Goal: Check status: Check status

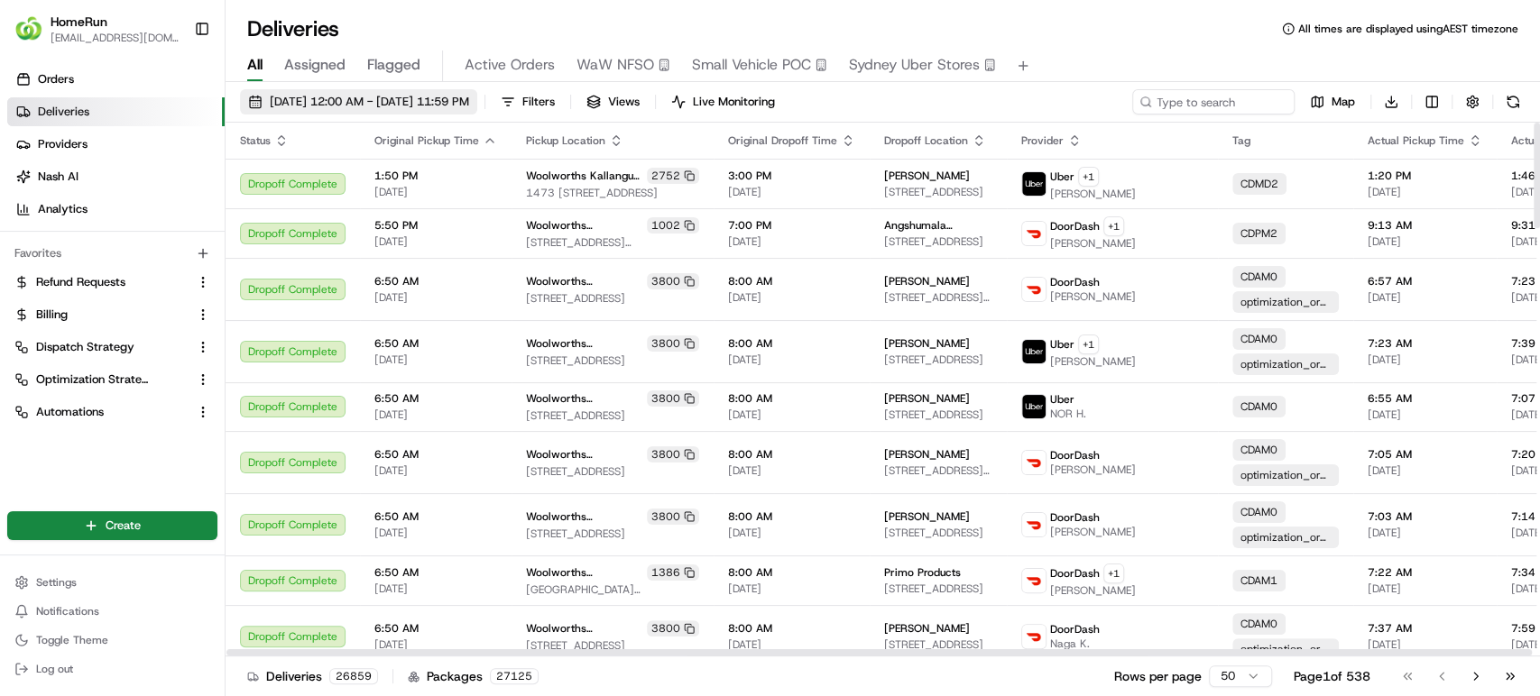
click at [356, 102] on span "[DATE] 12:00 AM - [DATE] 11:59 PM" at bounding box center [369, 102] width 199 height 16
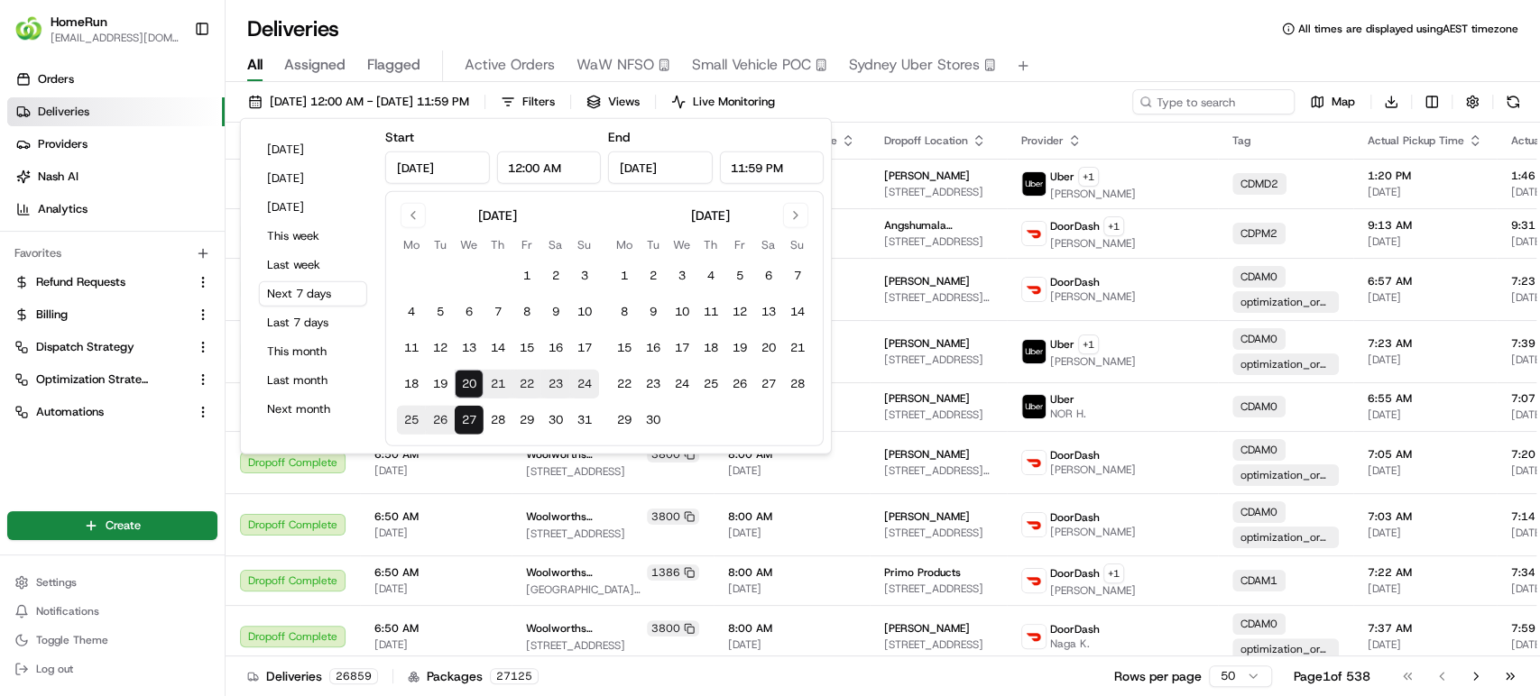
click at [429, 172] on input "[DATE]" at bounding box center [437, 168] width 105 height 32
click at [409, 215] on button "Go to previous month" at bounding box center [412, 215] width 25 height 25
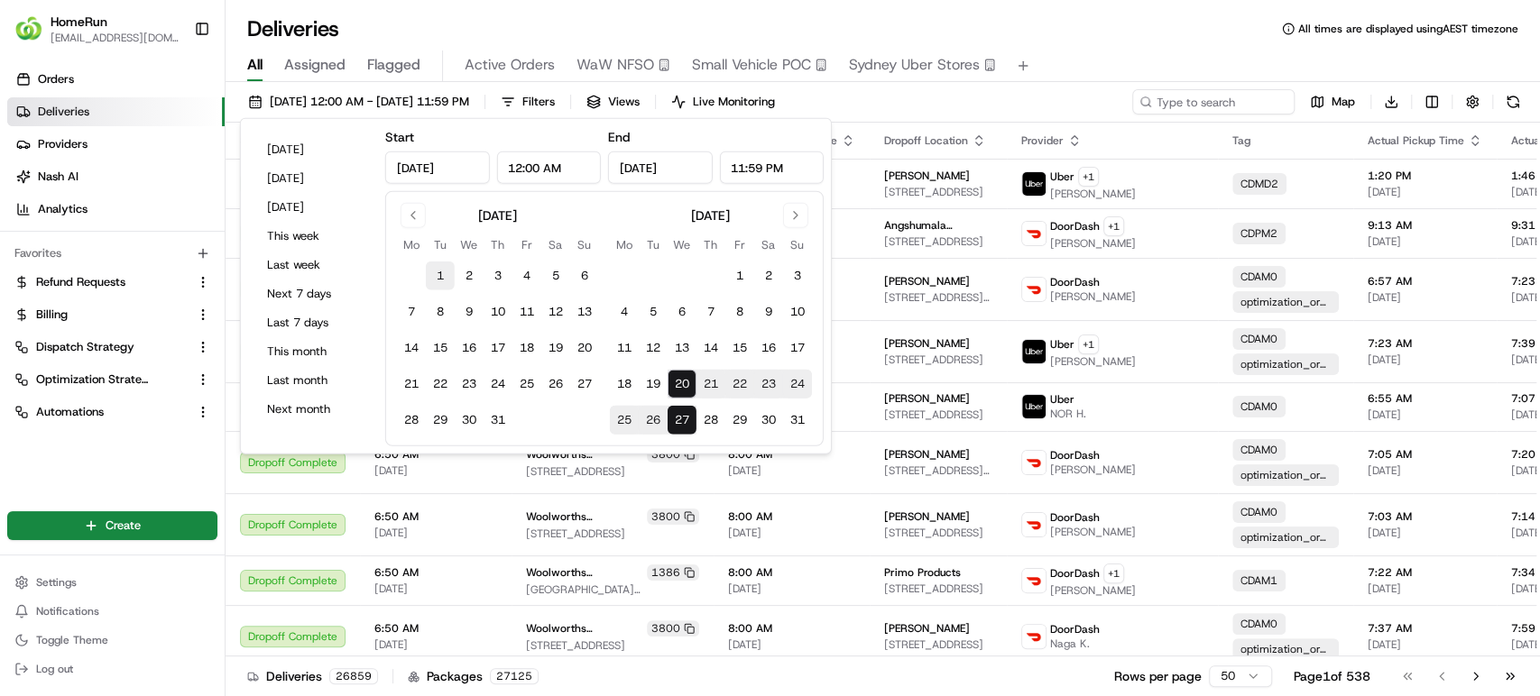
click at [446, 271] on button "1" at bounding box center [440, 276] width 29 height 29
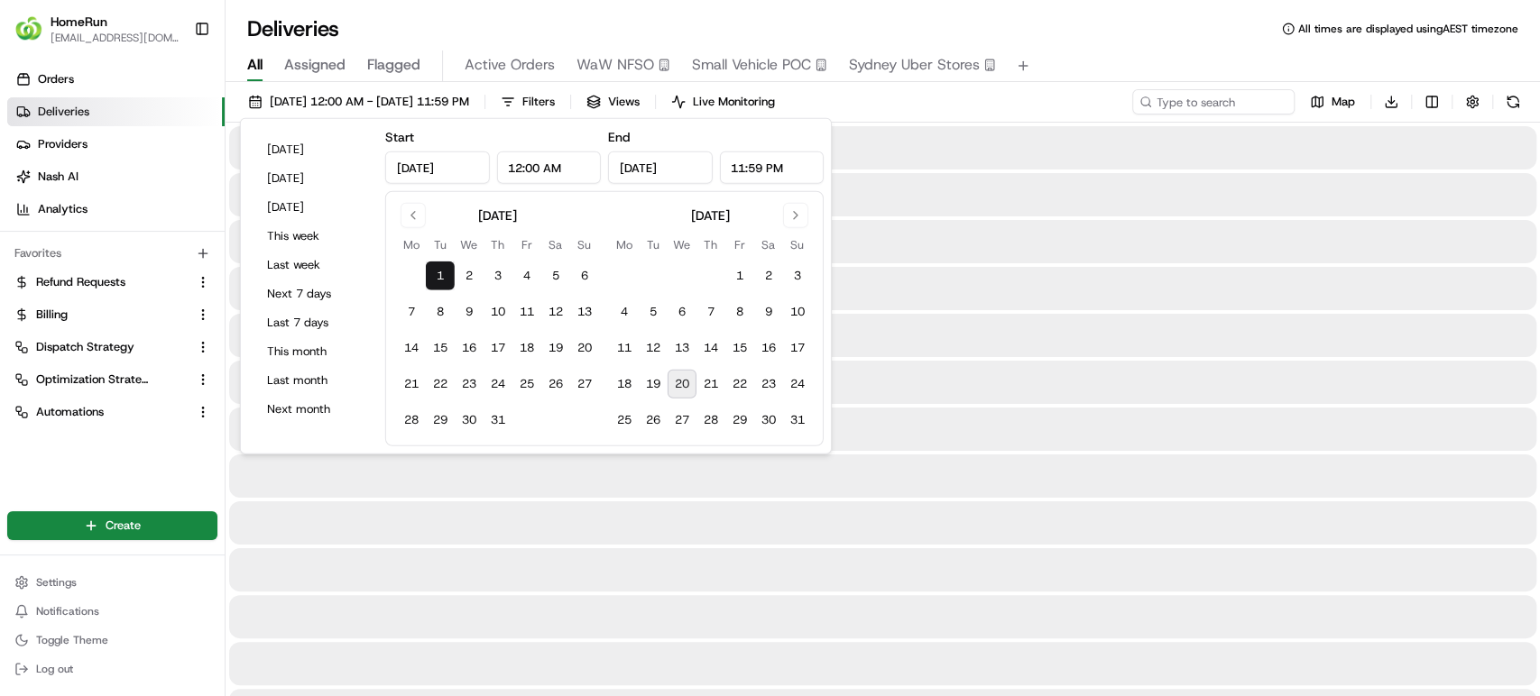
type input "[DATE]"
click at [657, 171] on input "[DATE]" at bounding box center [660, 168] width 105 height 32
click at [673, 382] on button "20" at bounding box center [681, 384] width 29 height 29
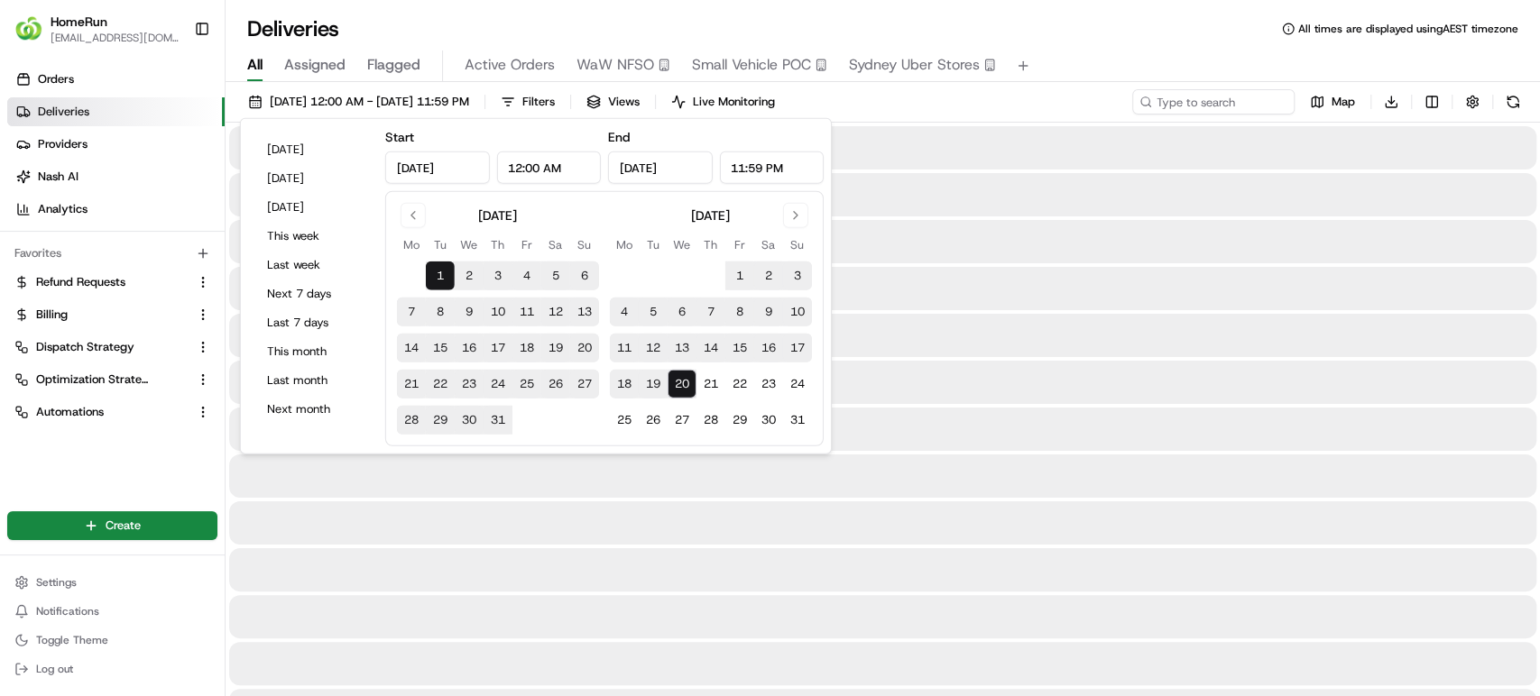
type input "[DATE]"
click at [1214, 101] on input at bounding box center [1186, 101] width 216 height 25
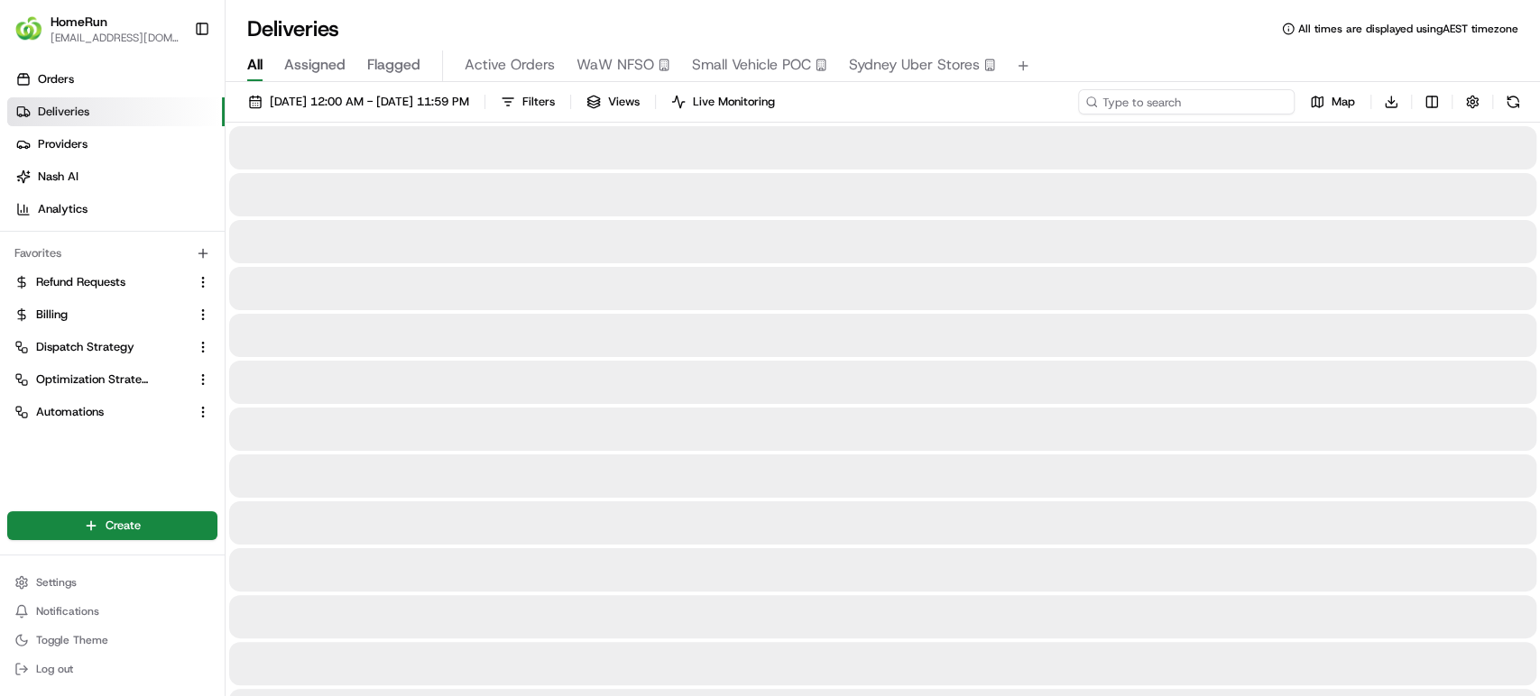
paste input "264622230"
type input "264622230"
click at [1513, 102] on button at bounding box center [1512, 101] width 25 height 25
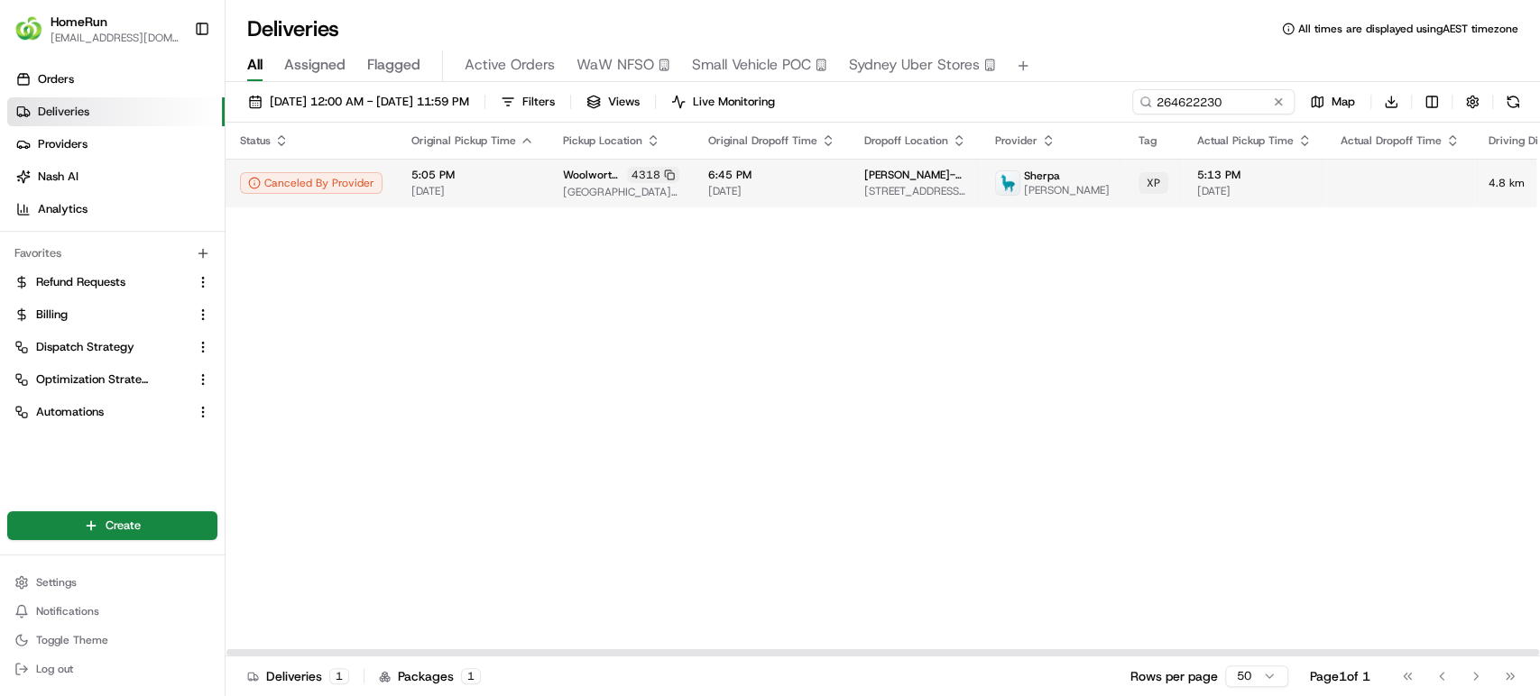
click at [1331, 185] on td at bounding box center [1400, 183] width 148 height 49
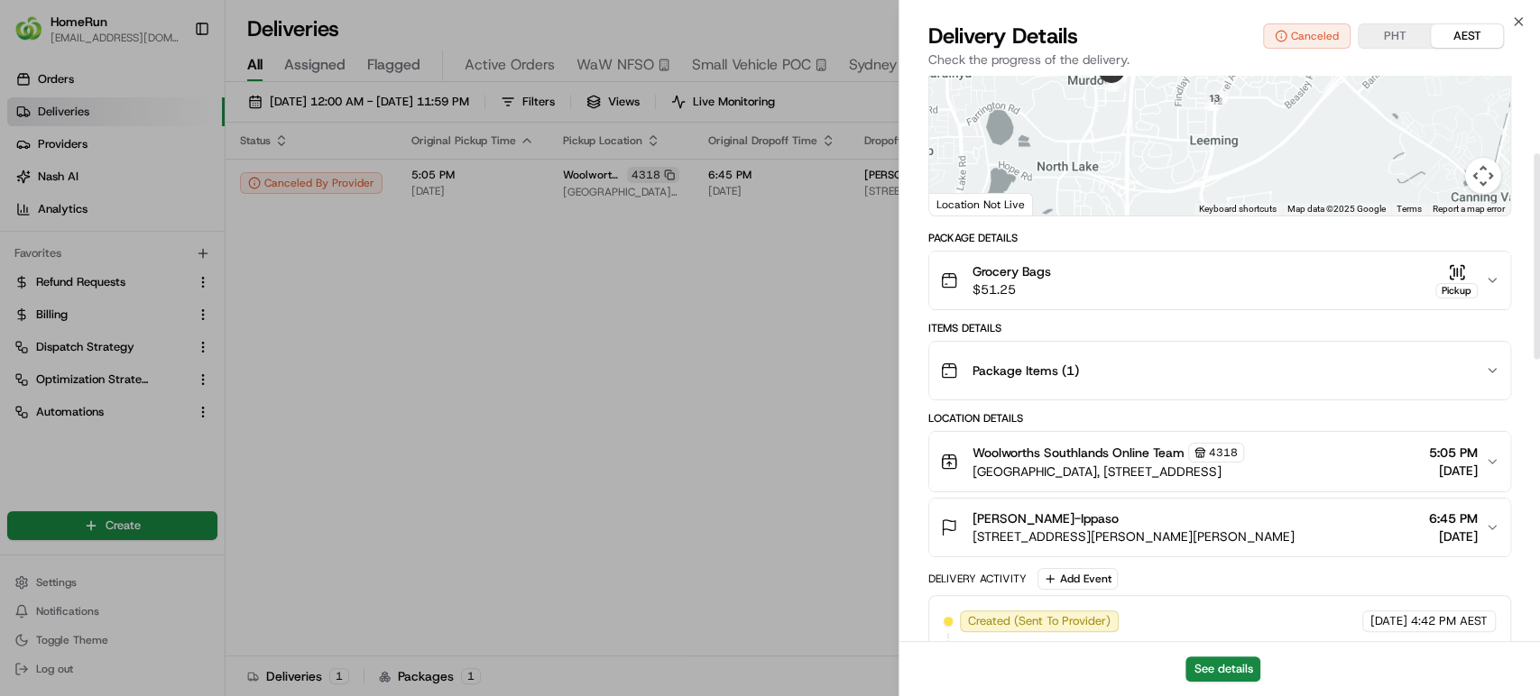
scroll to position [300, 0]
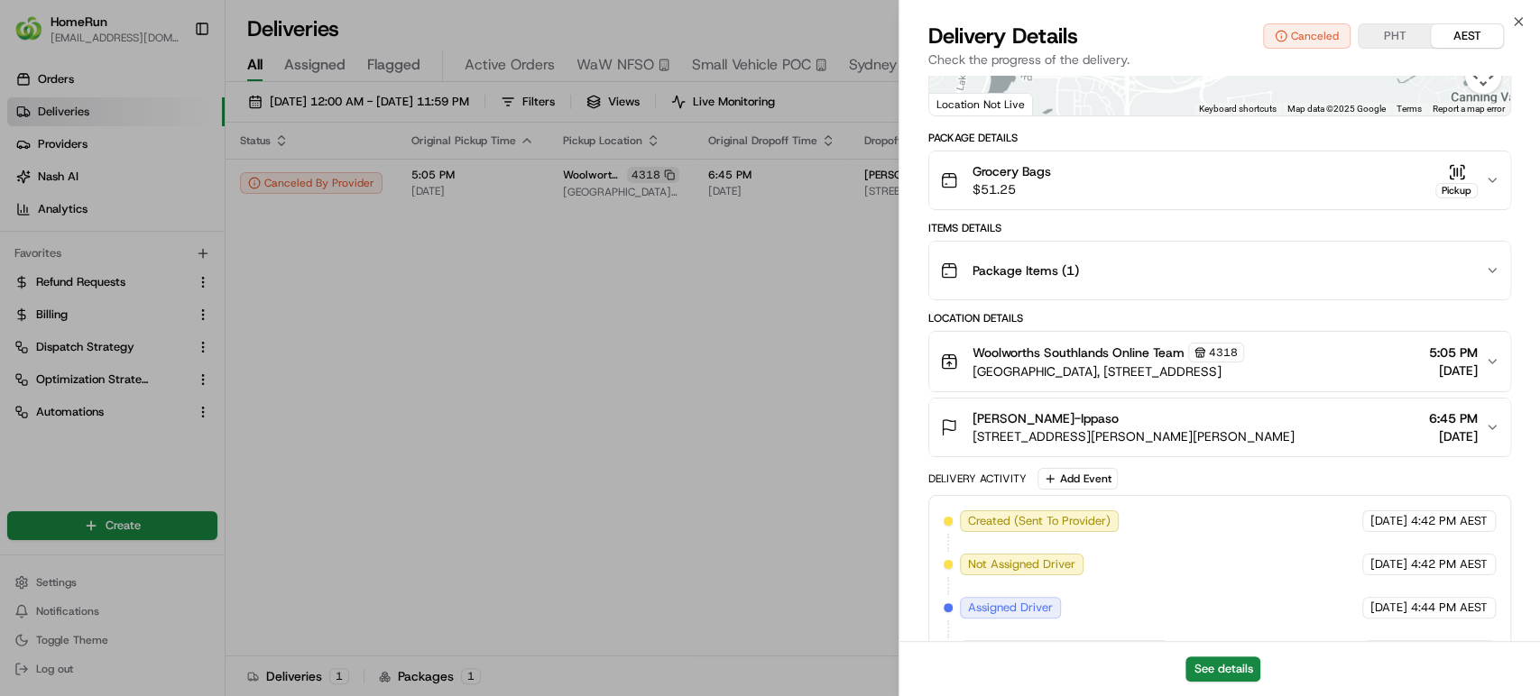
click at [1488, 426] on icon "button" at bounding box center [1491, 428] width 7 height 4
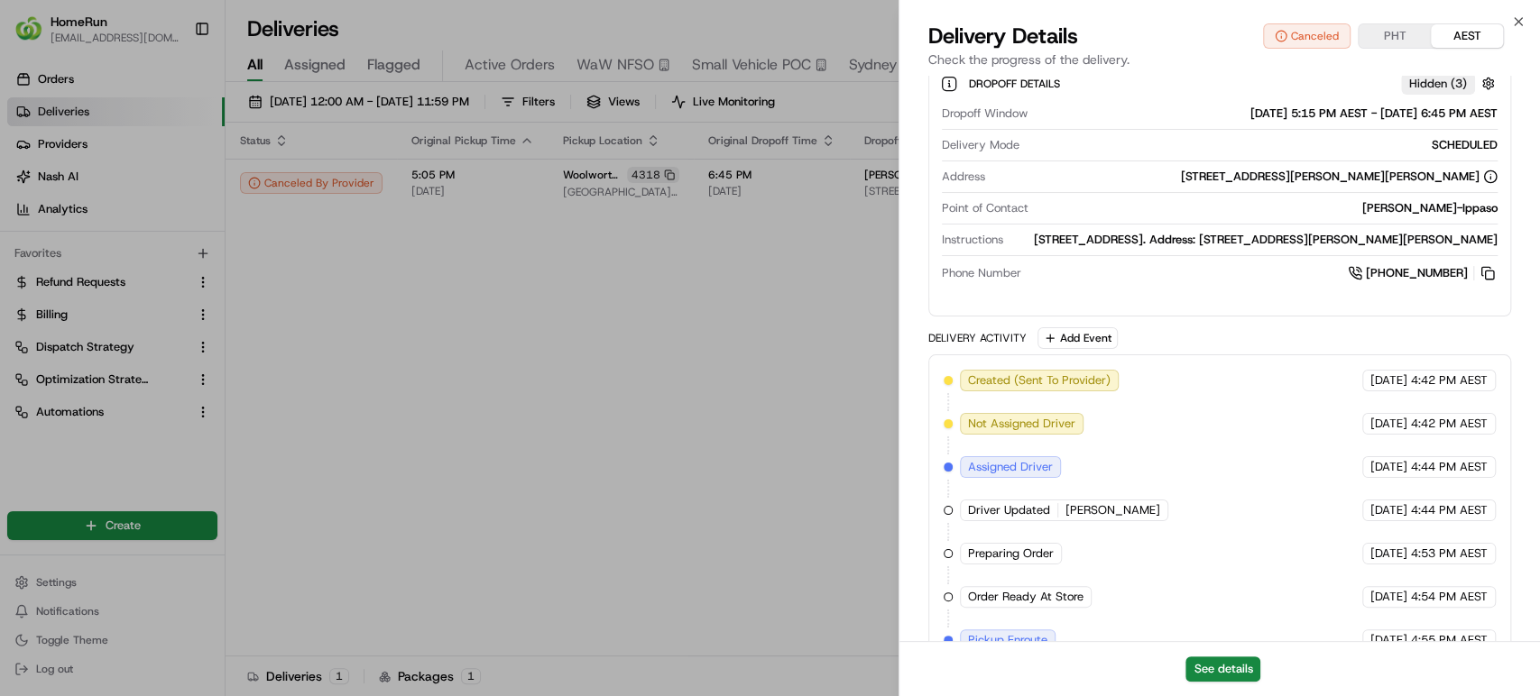
scroll to position [601, 0]
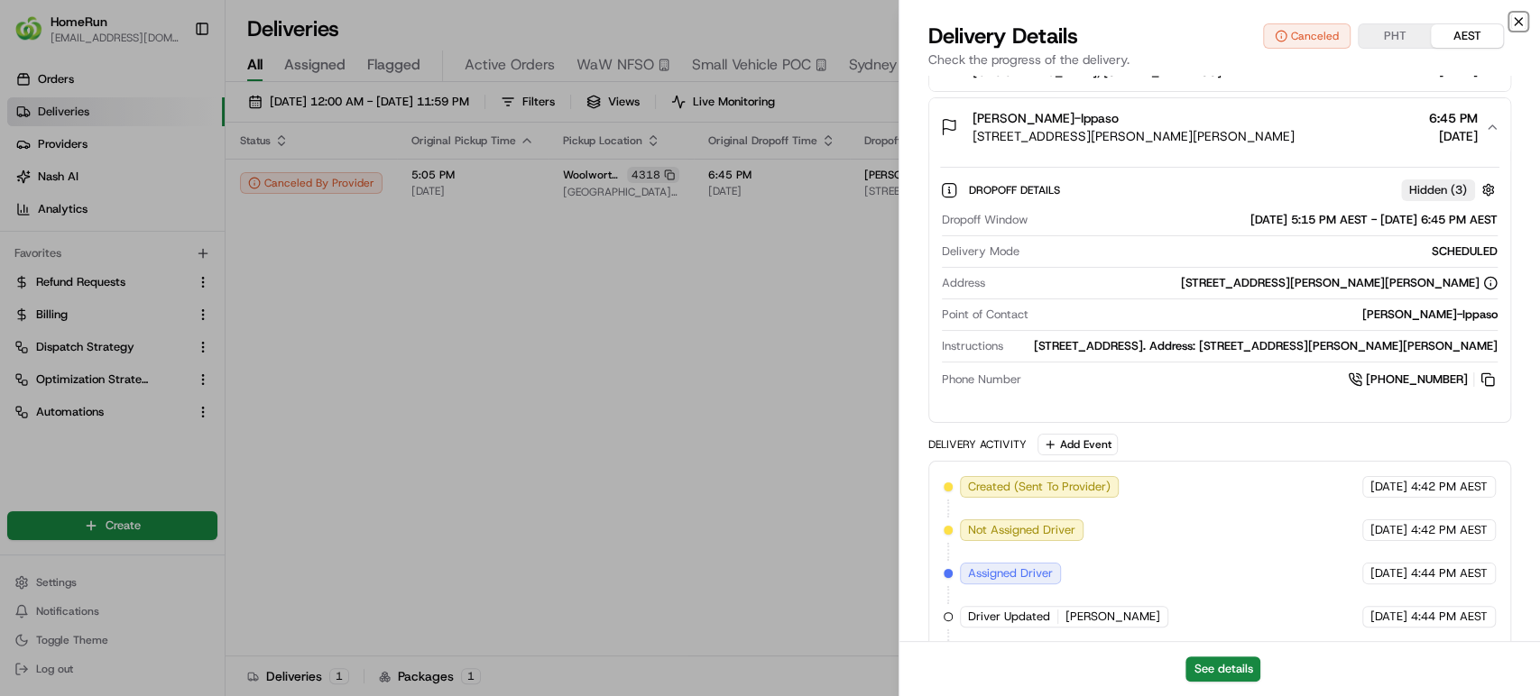
click at [1517, 18] on icon "button" at bounding box center [1518, 21] width 14 height 14
